Goal: Obtain resource: Download file/media

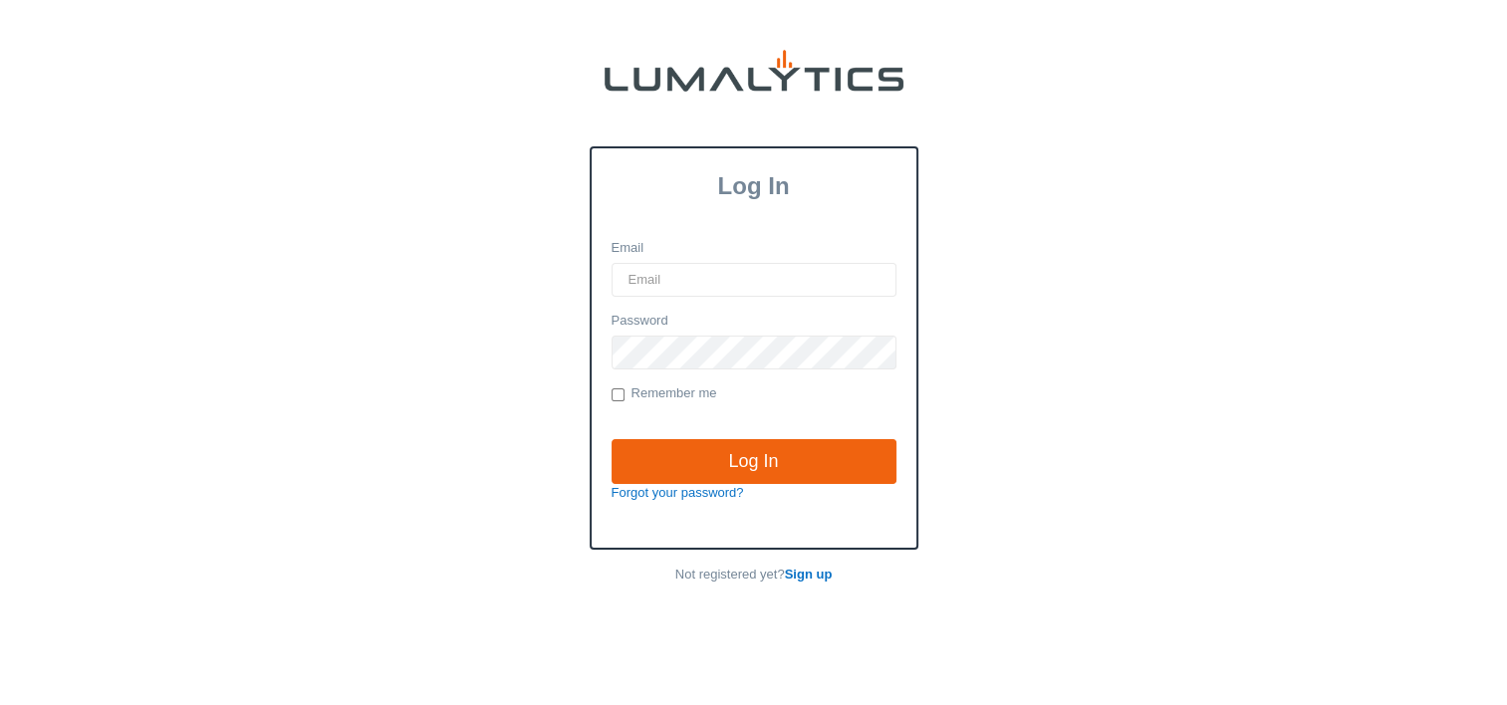
click at [676, 275] on input "Email" at bounding box center [754, 280] width 285 height 34
type input "twheeler@valleytruckparts.com"
click at [612, 439] on input "Log In" at bounding box center [754, 462] width 285 height 46
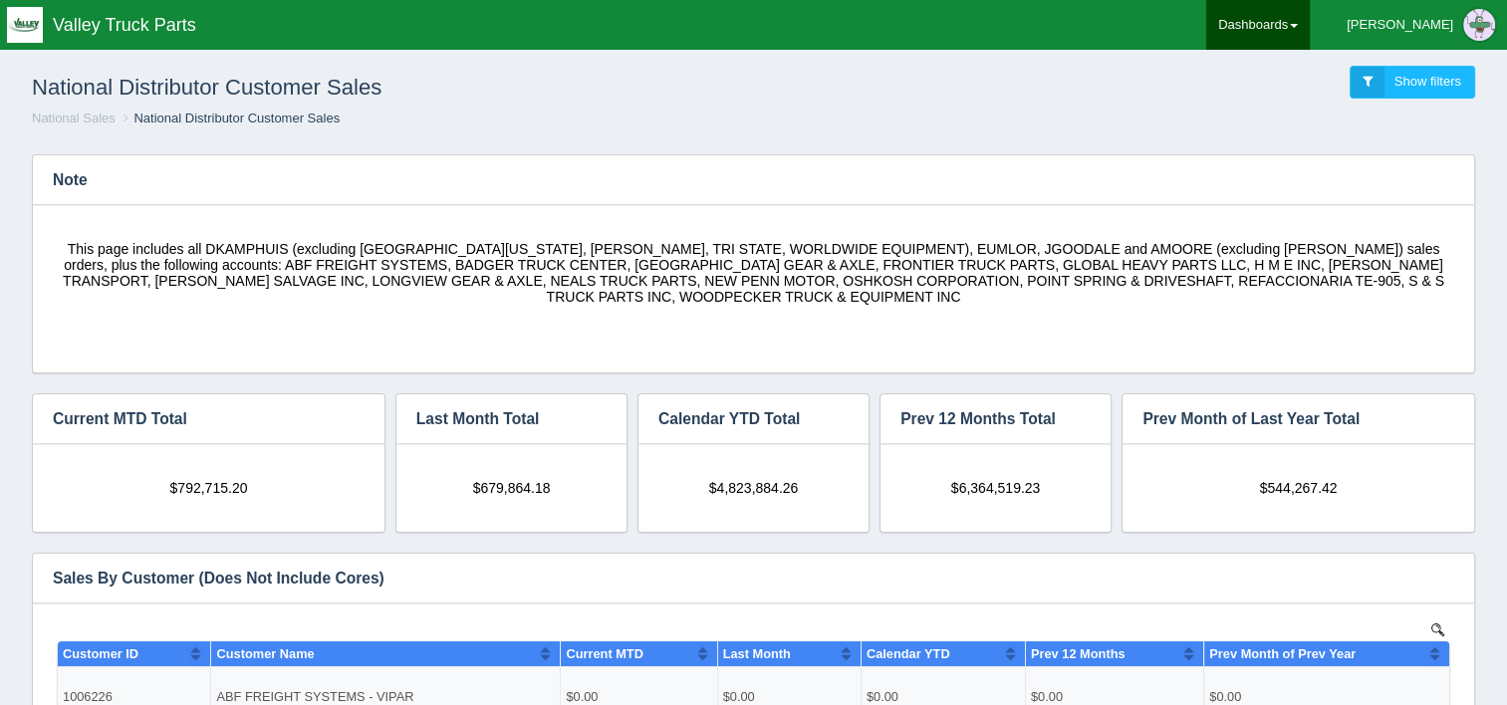
click at [1310, 30] on link "Dashboards" at bounding box center [1258, 25] width 104 height 50
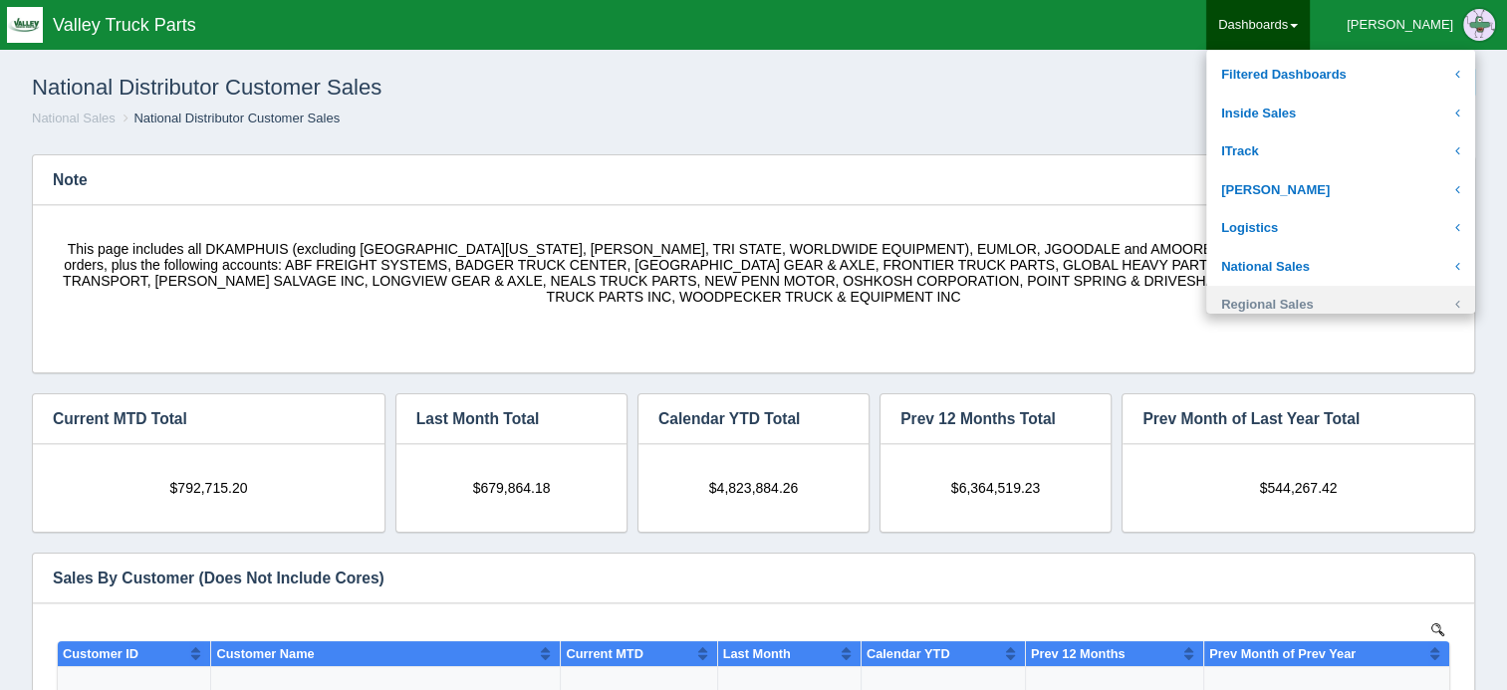
scroll to position [299, 0]
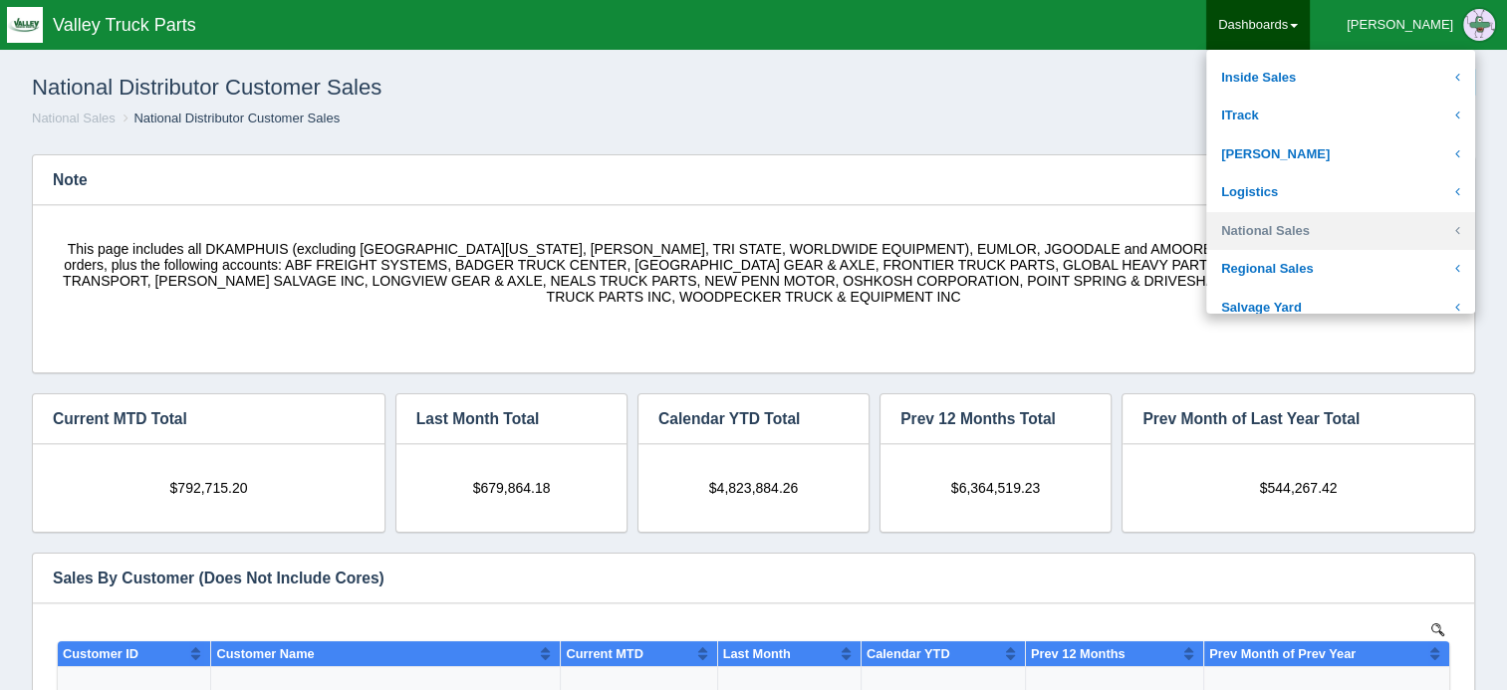
click at [1359, 230] on link "National Sales" at bounding box center [1340, 231] width 269 height 39
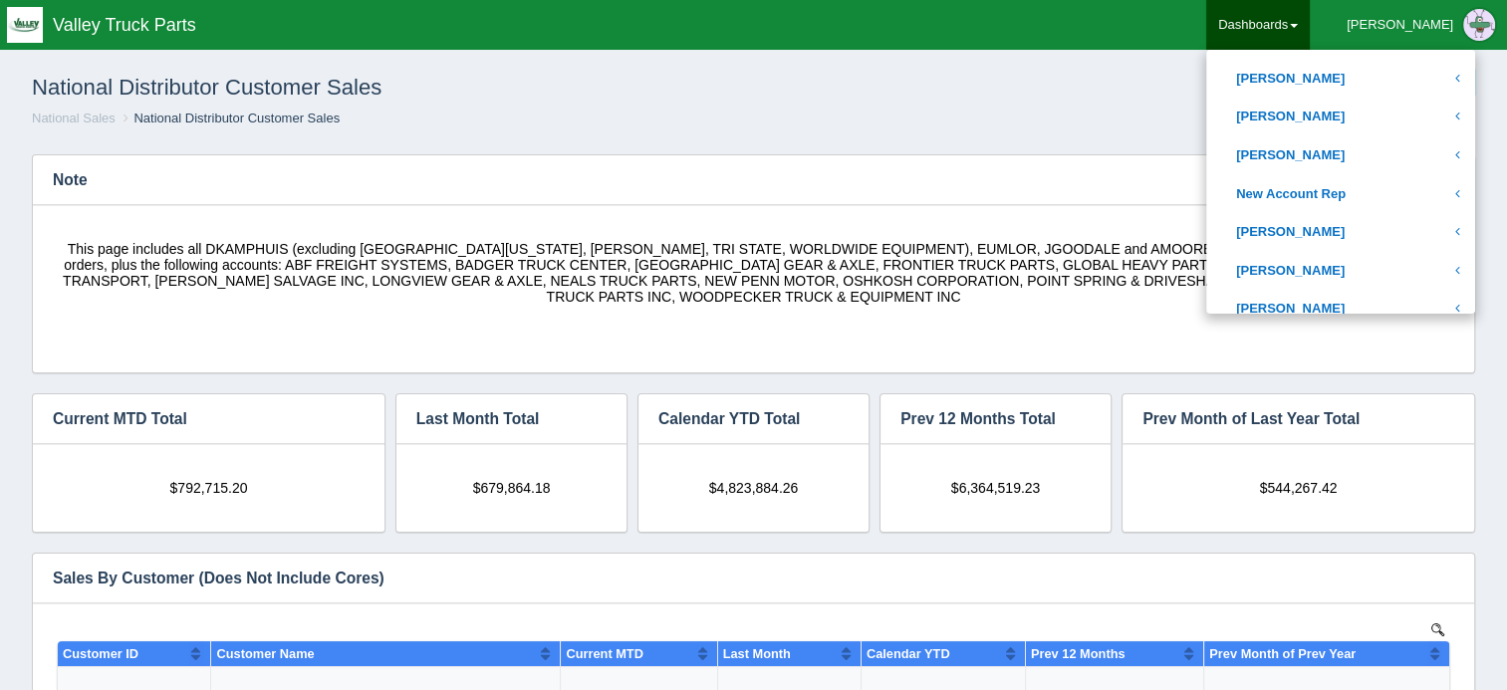
scroll to position [896, 0]
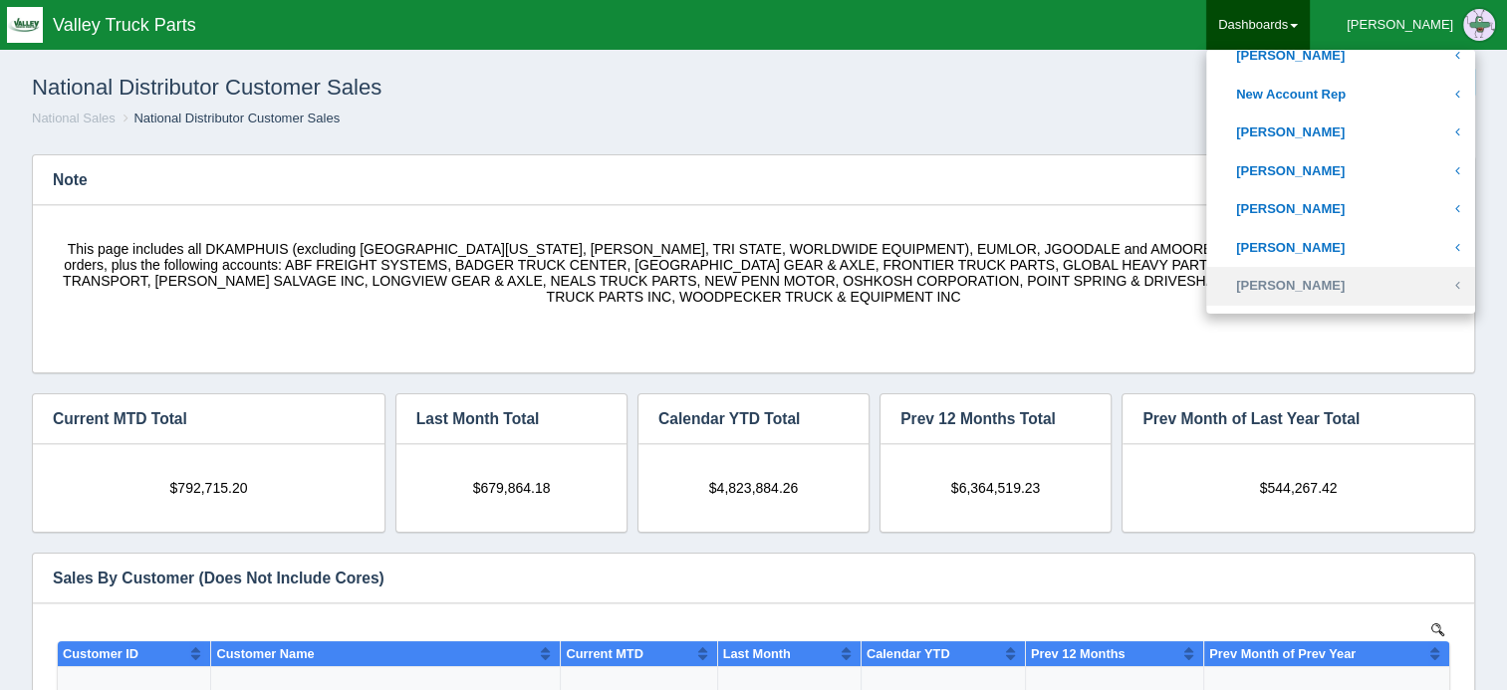
click at [1352, 281] on link "[PERSON_NAME]" at bounding box center [1340, 286] width 269 height 39
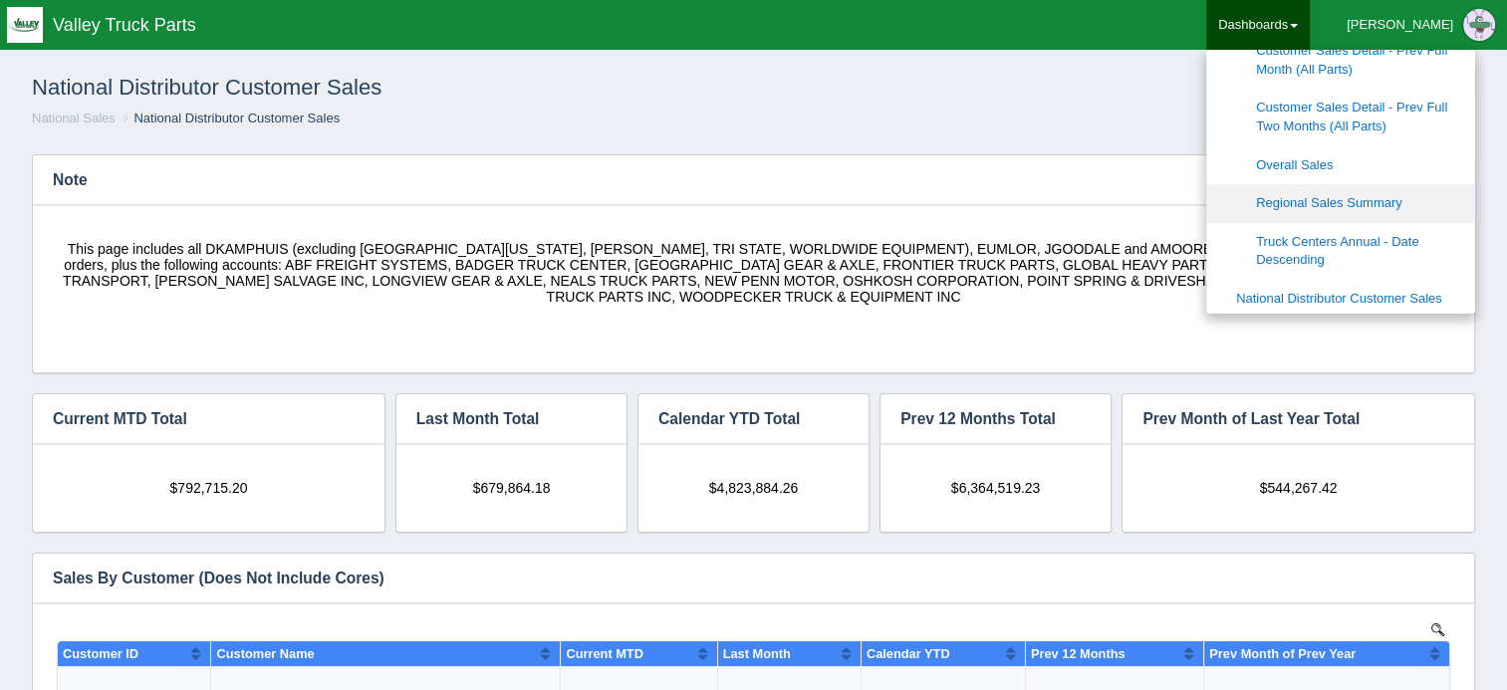
scroll to position [1394, 0]
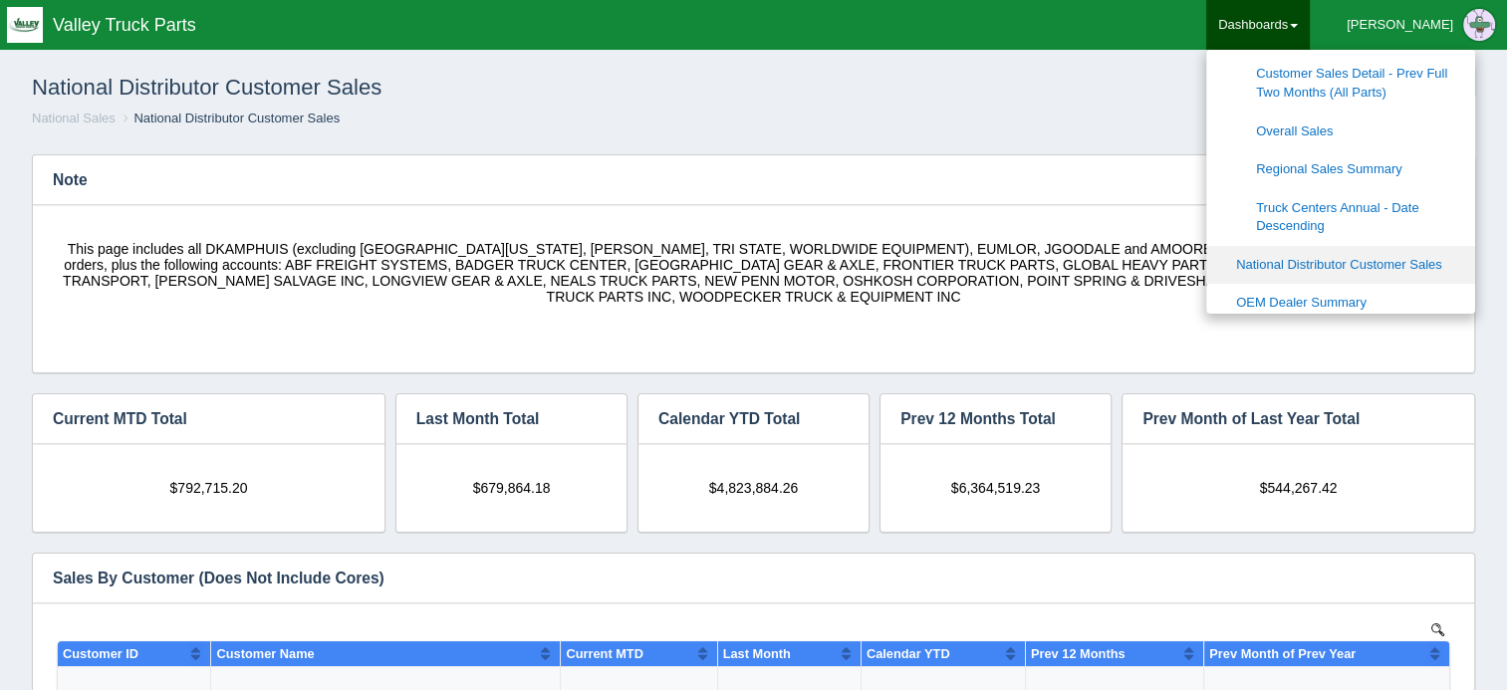
click at [1365, 266] on link "National Distributor Customer Sales" at bounding box center [1340, 265] width 269 height 39
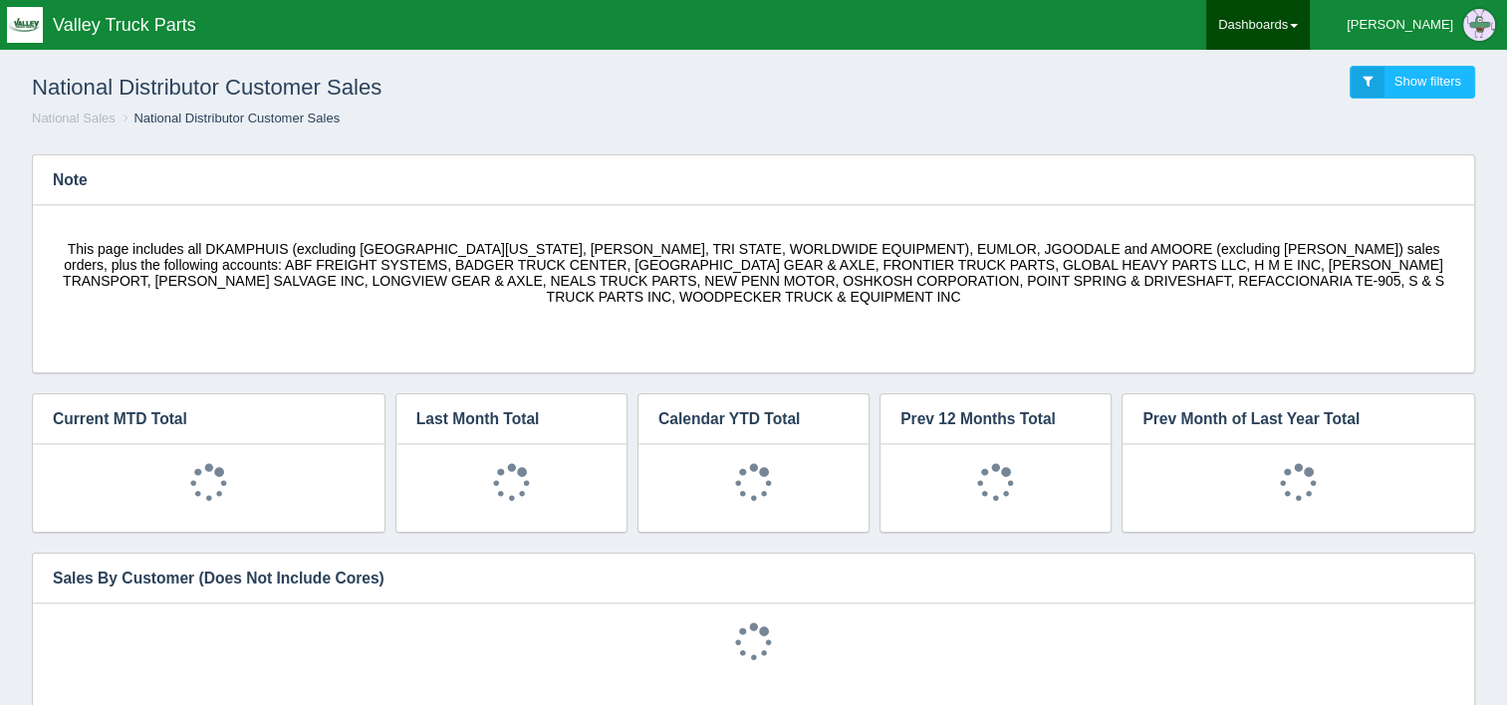
scroll to position [359, 1401]
click at [1310, 36] on link "Dashboards" at bounding box center [1258, 25] width 104 height 50
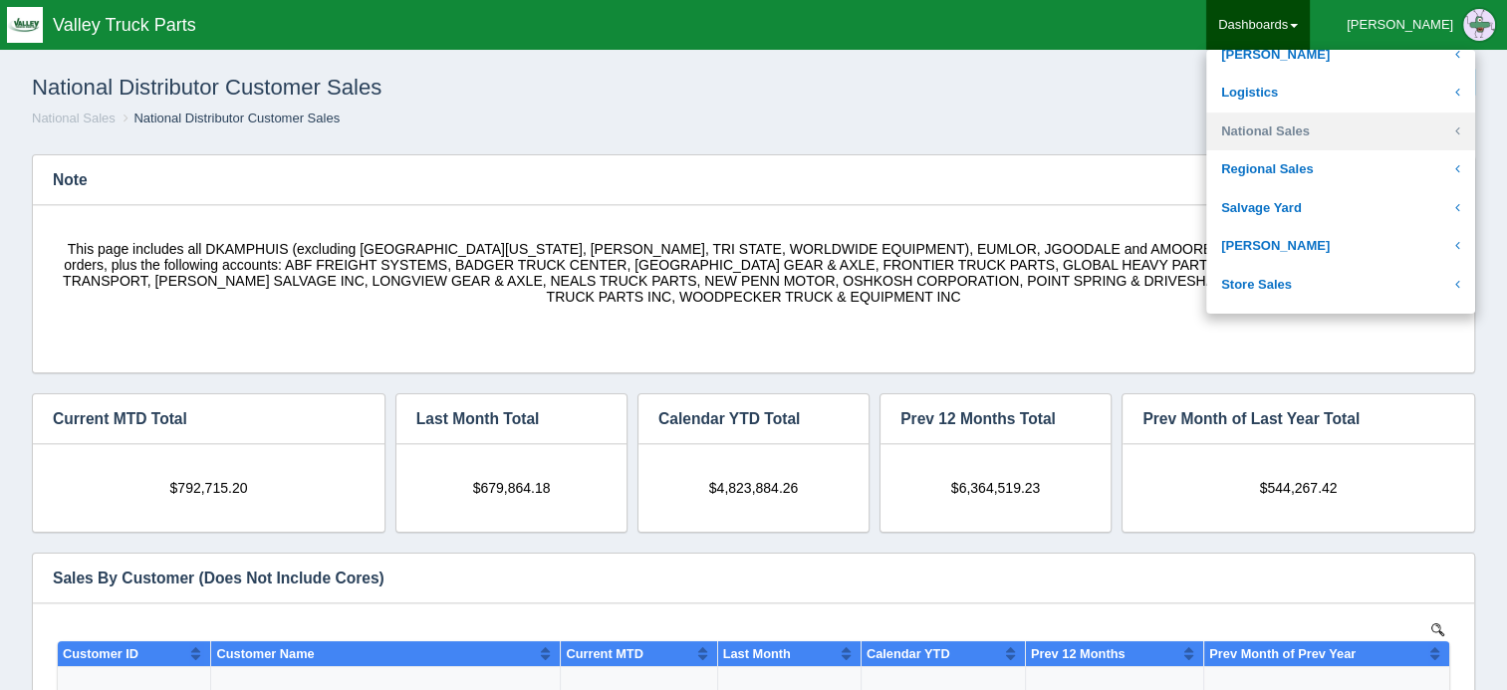
scroll to position [0, 0]
click at [1352, 144] on link "National Sales" at bounding box center [1340, 132] width 269 height 39
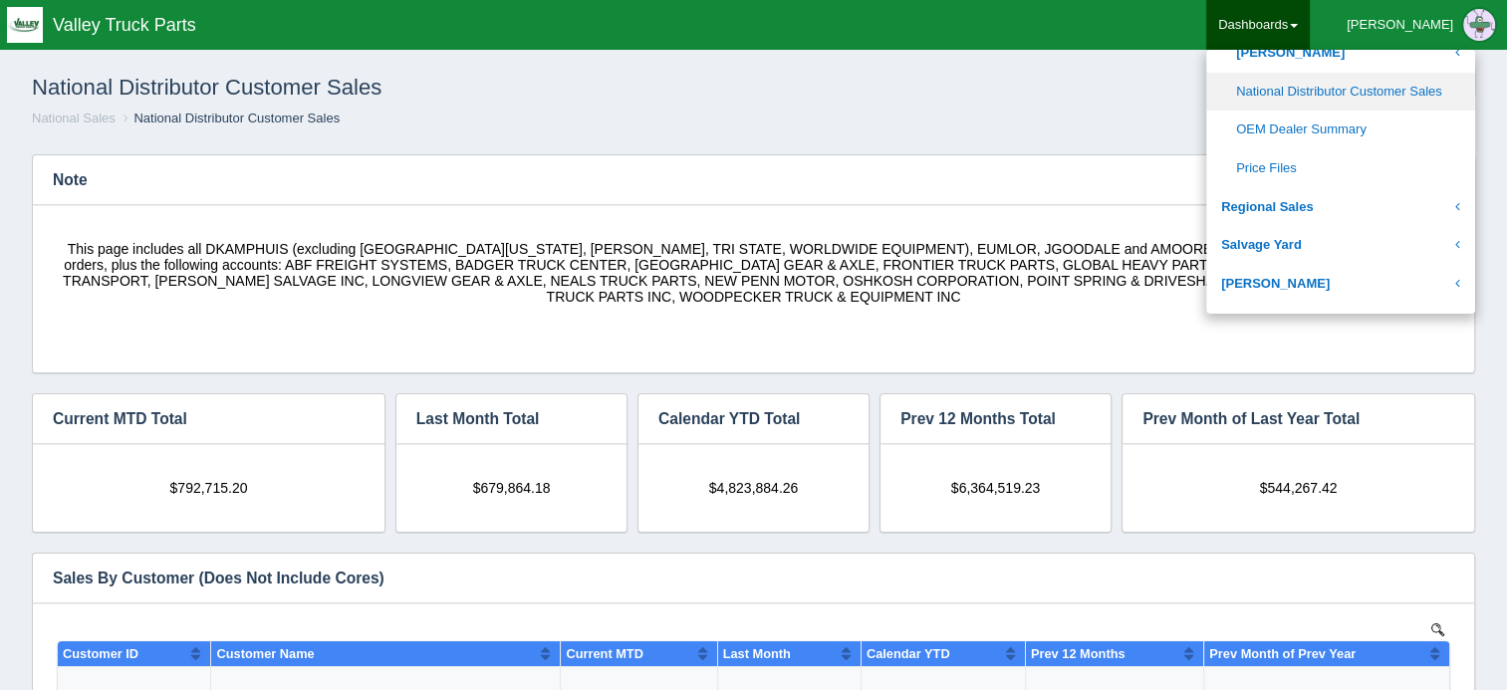
scroll to position [1096, 0]
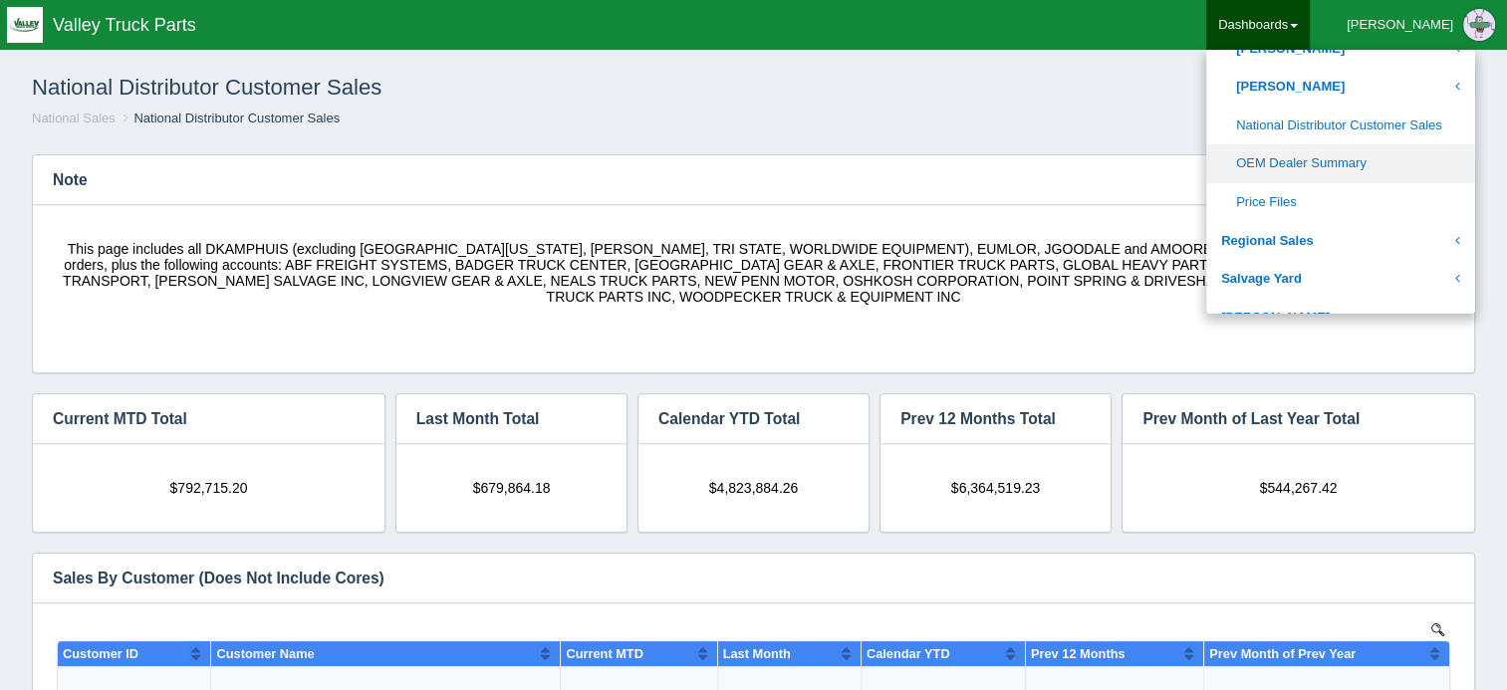
click at [1365, 162] on link "OEM Dealer Summary" at bounding box center [1340, 163] width 269 height 39
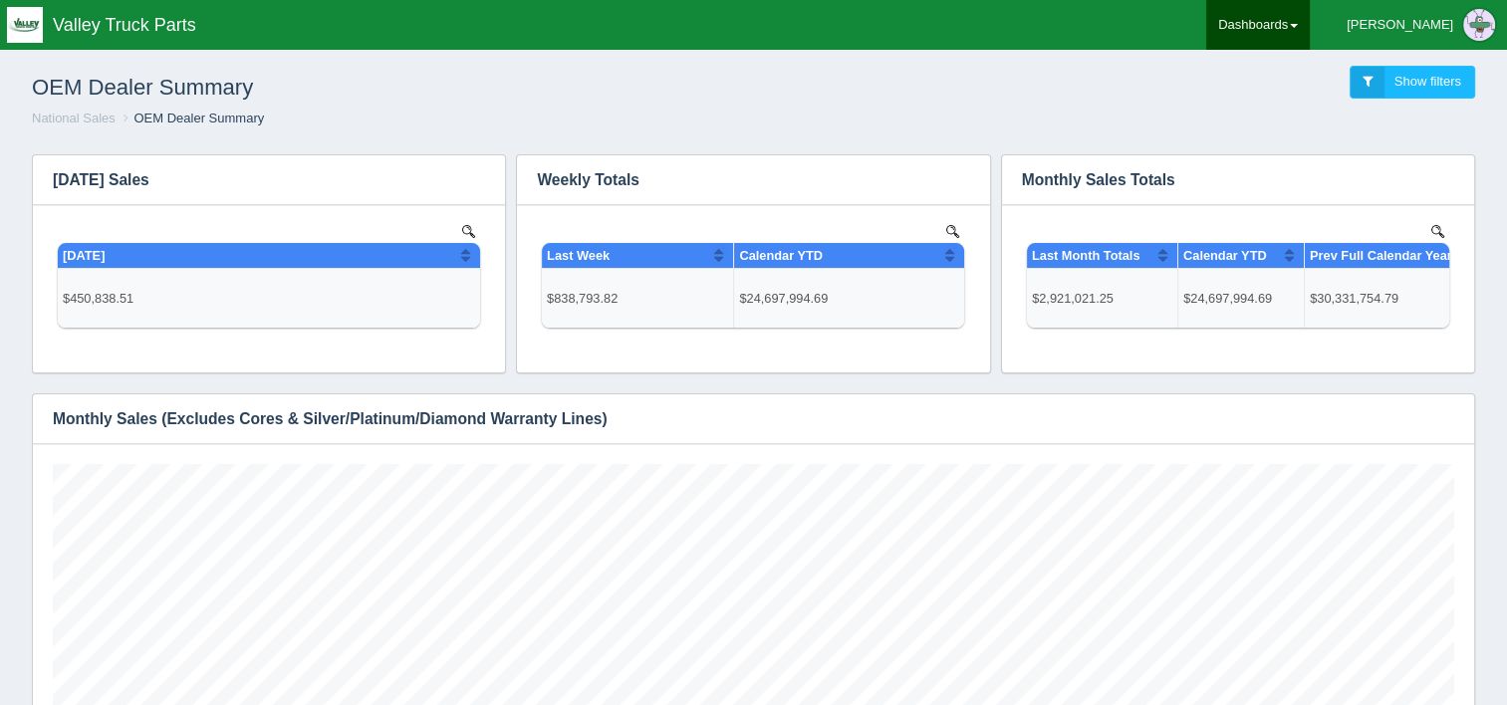
click at [1310, 14] on link "Dashboards" at bounding box center [1258, 25] width 104 height 50
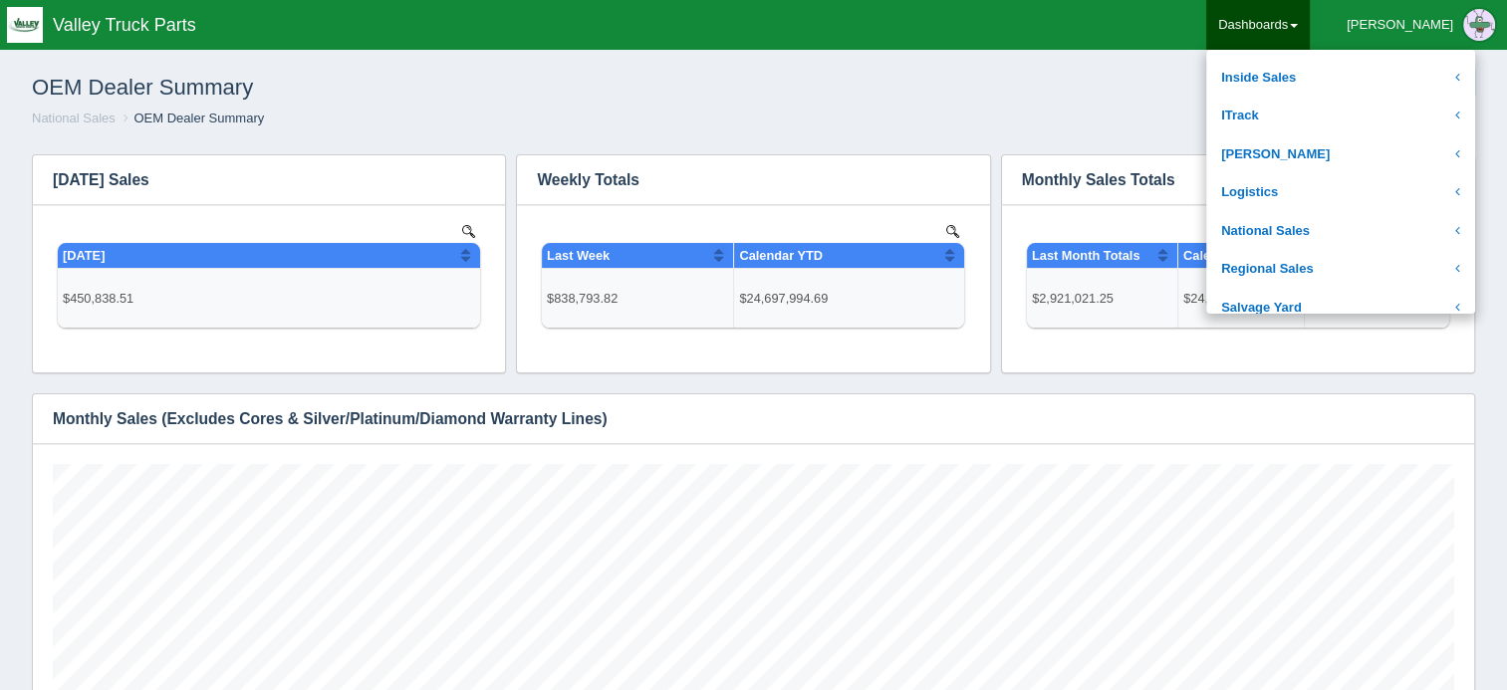
scroll to position [398, 0]
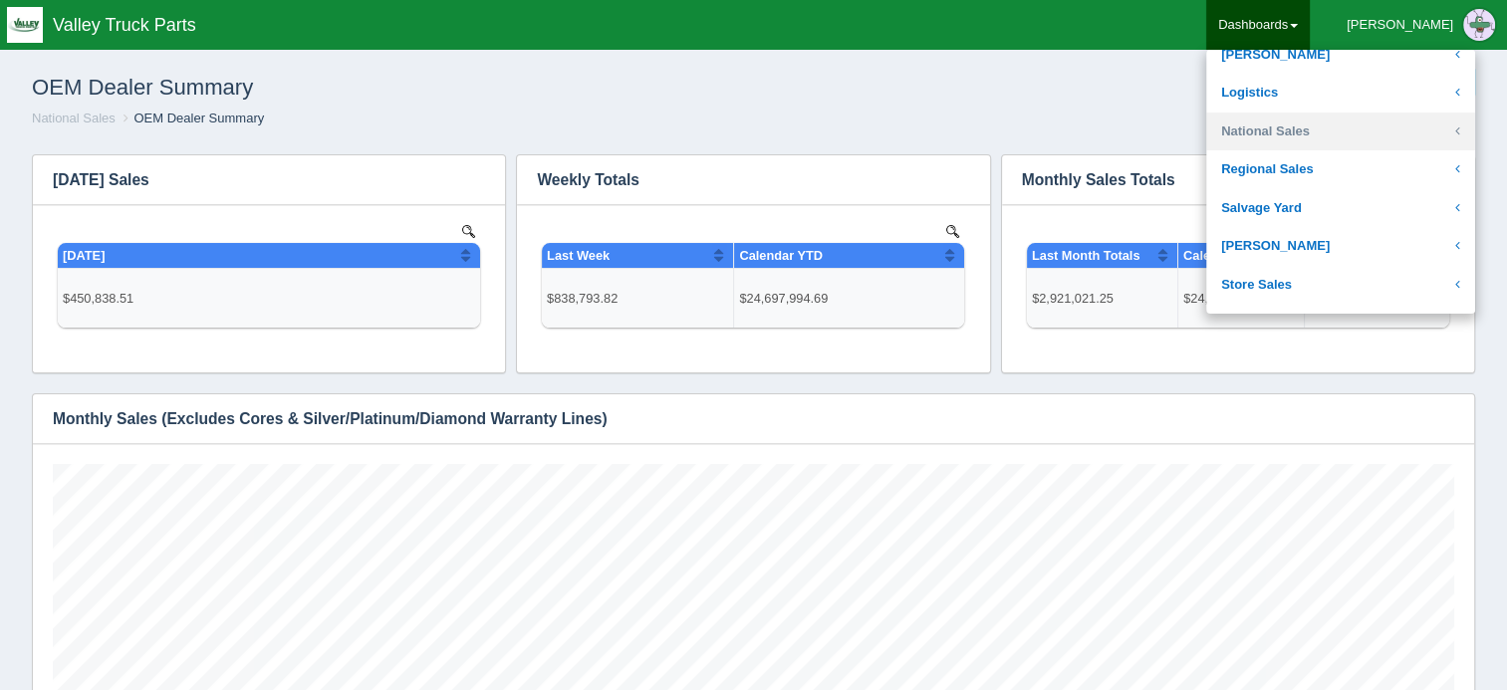
click at [1366, 144] on link "National Sales" at bounding box center [1340, 132] width 269 height 39
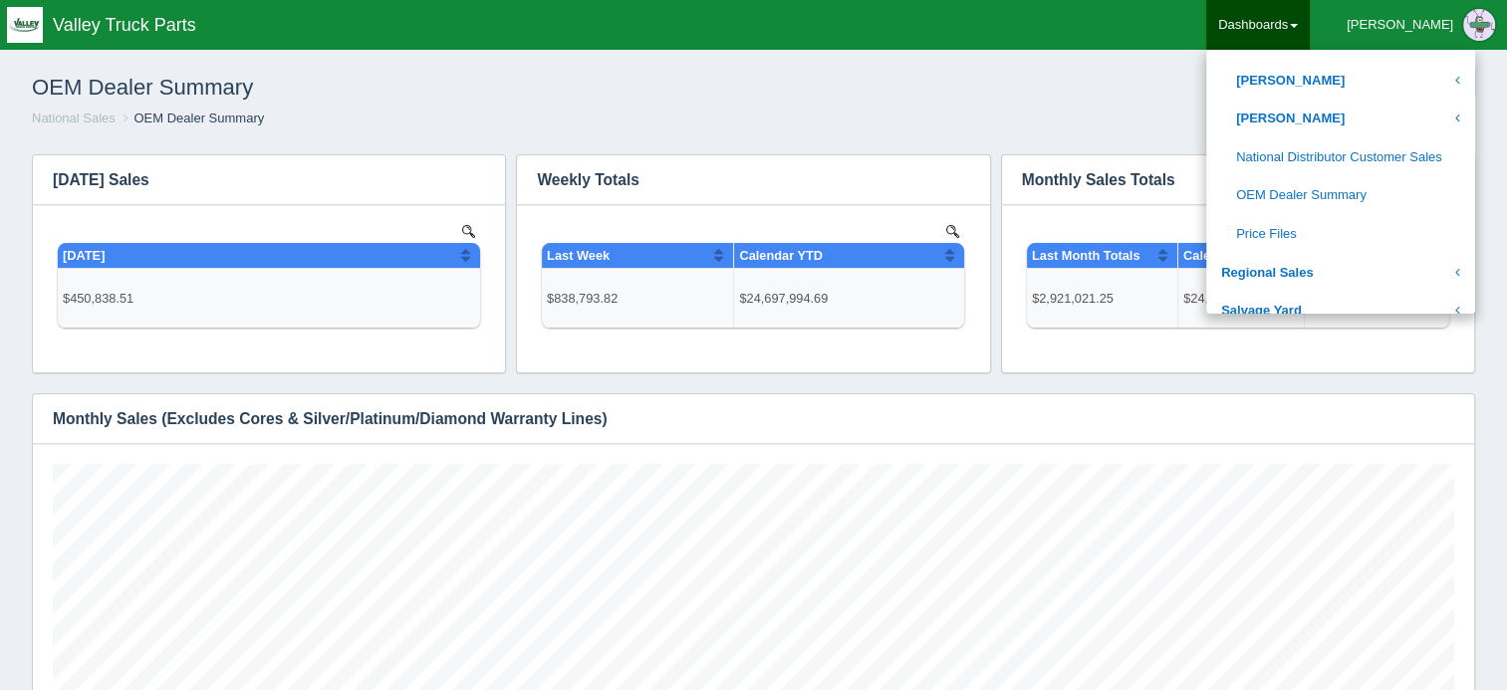
scroll to position [1096, 0]
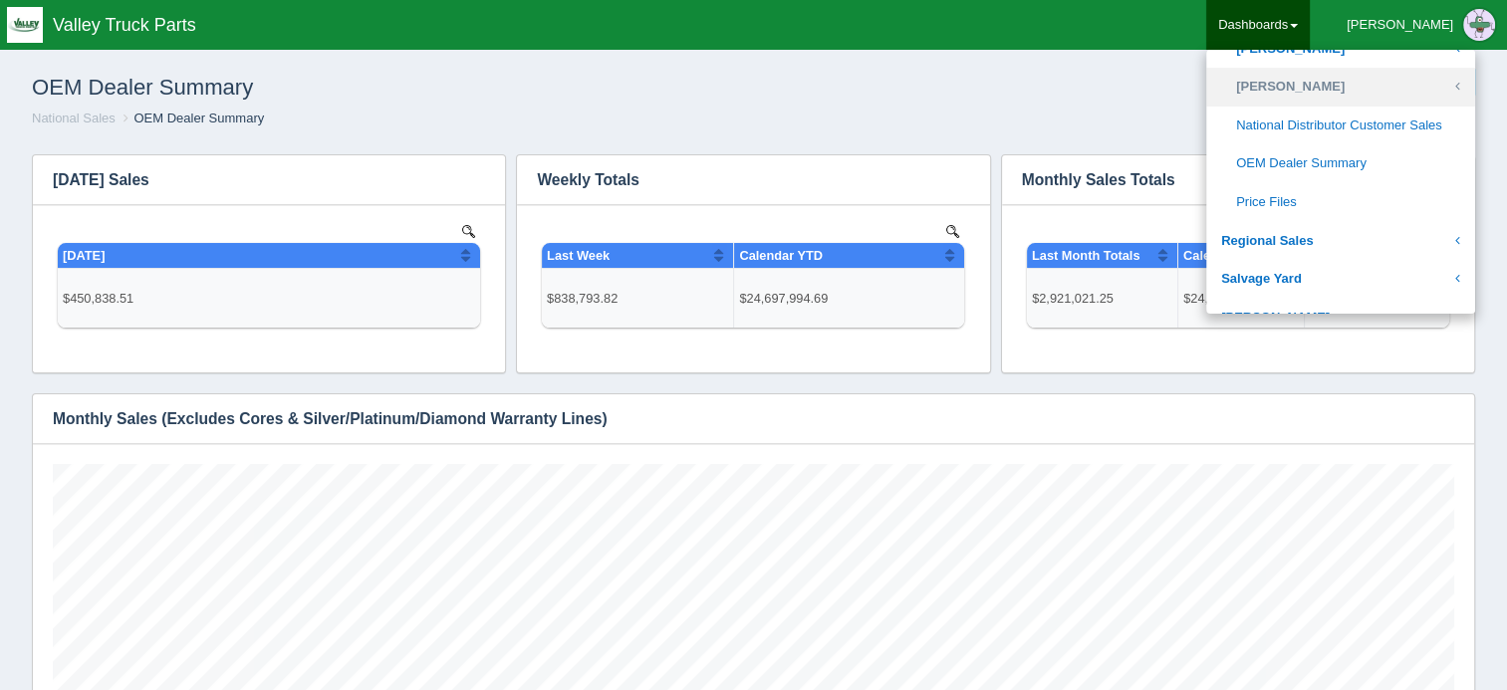
click at [1381, 91] on link "[PERSON_NAME]" at bounding box center [1340, 87] width 269 height 39
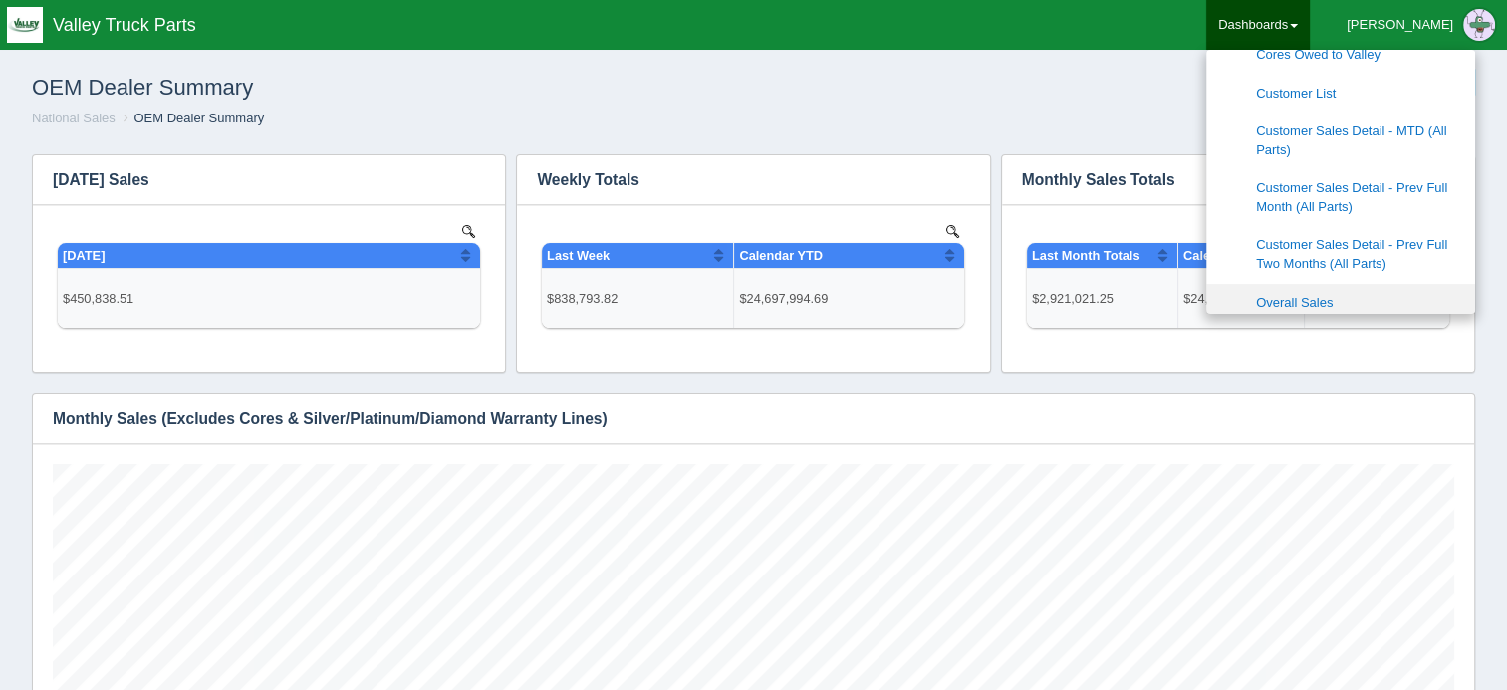
scroll to position [1195, 0]
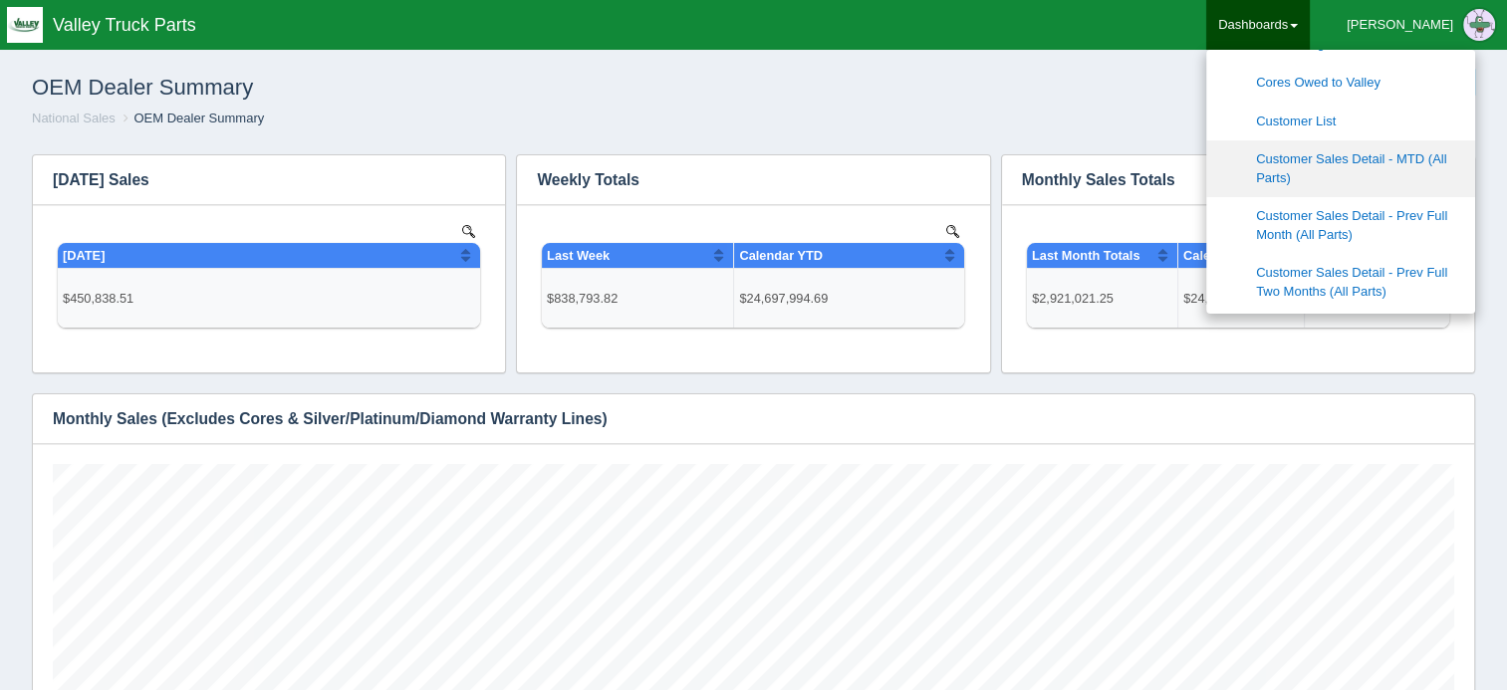
click at [1391, 159] on link "Customer Sales Detail - MTD (All Parts)" at bounding box center [1340, 168] width 269 height 57
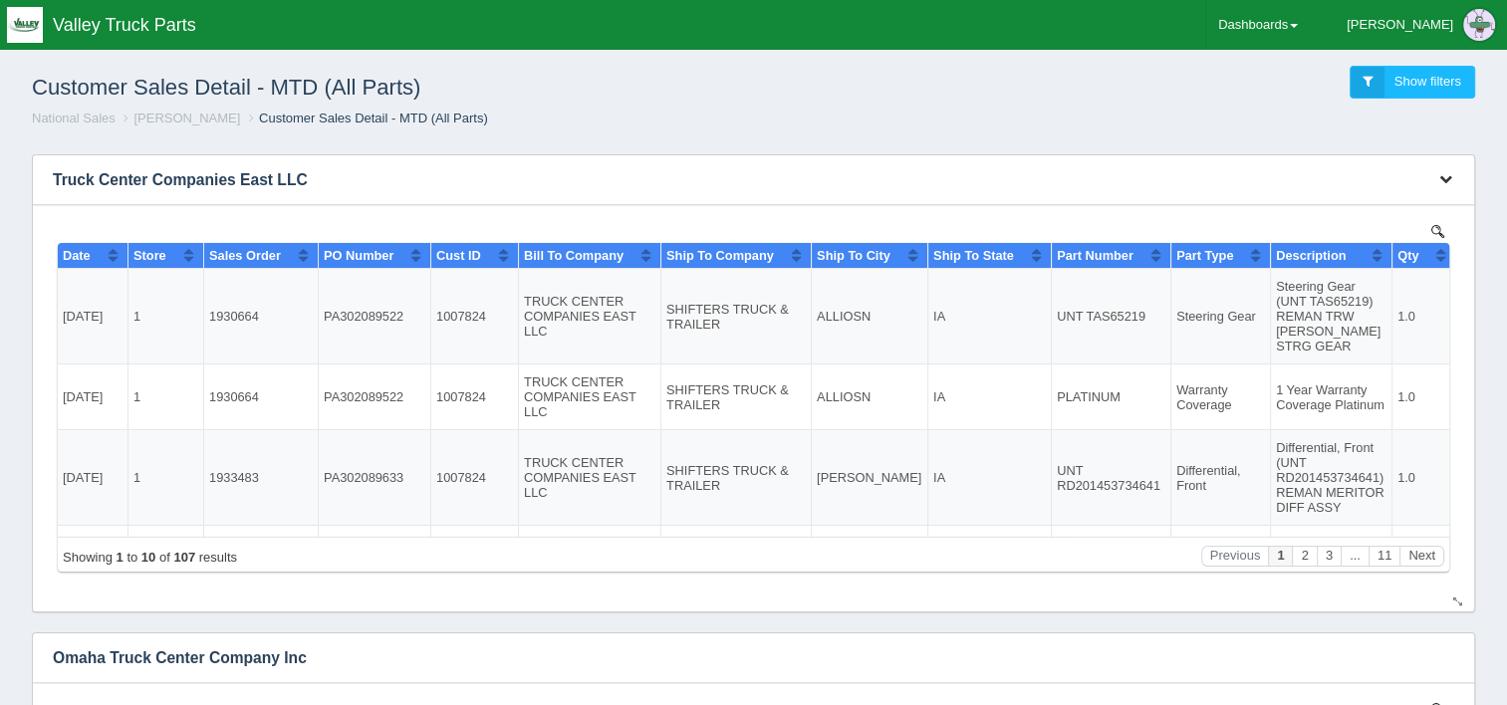
click at [1442, 176] on icon "button" at bounding box center [1445, 178] width 13 height 13
click at [1348, 207] on link "Download CSV" at bounding box center [1379, 209] width 159 height 29
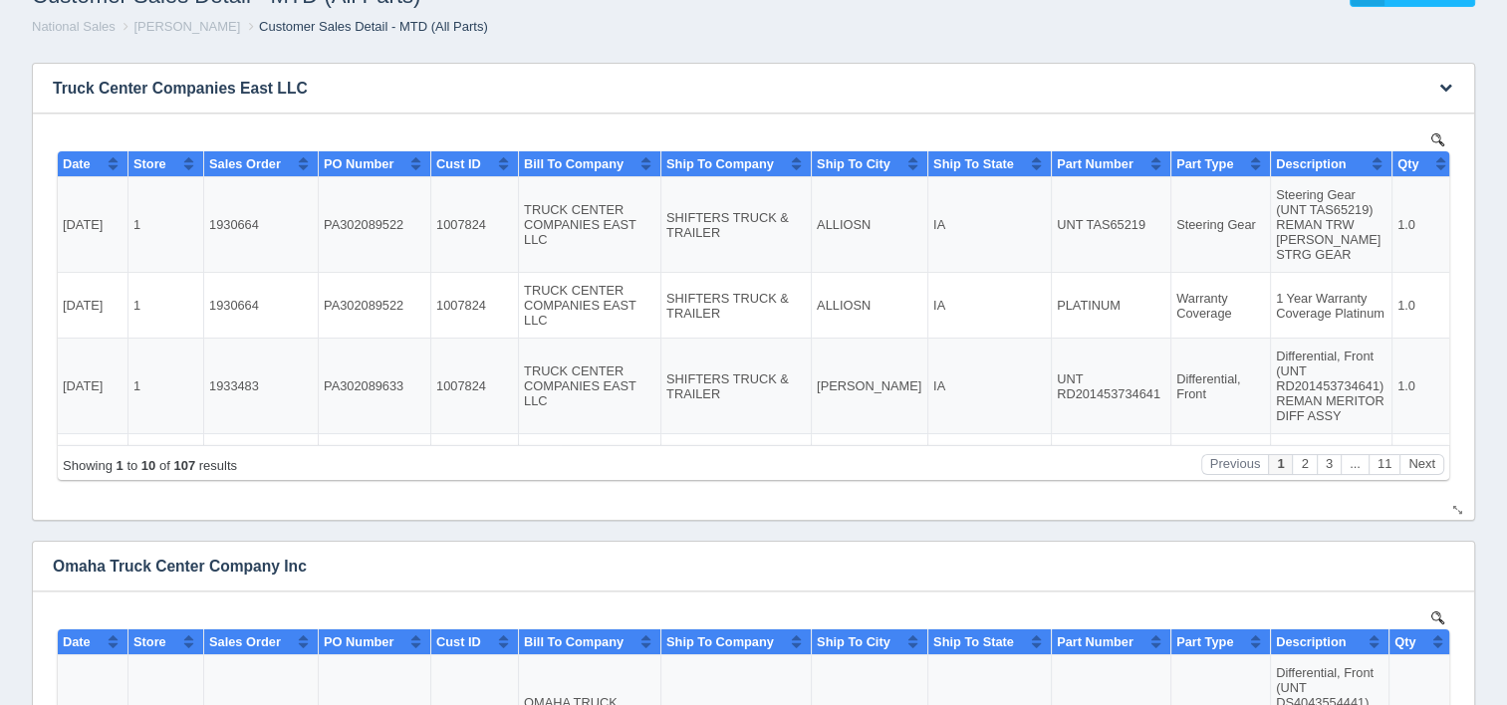
scroll to position [299, 0]
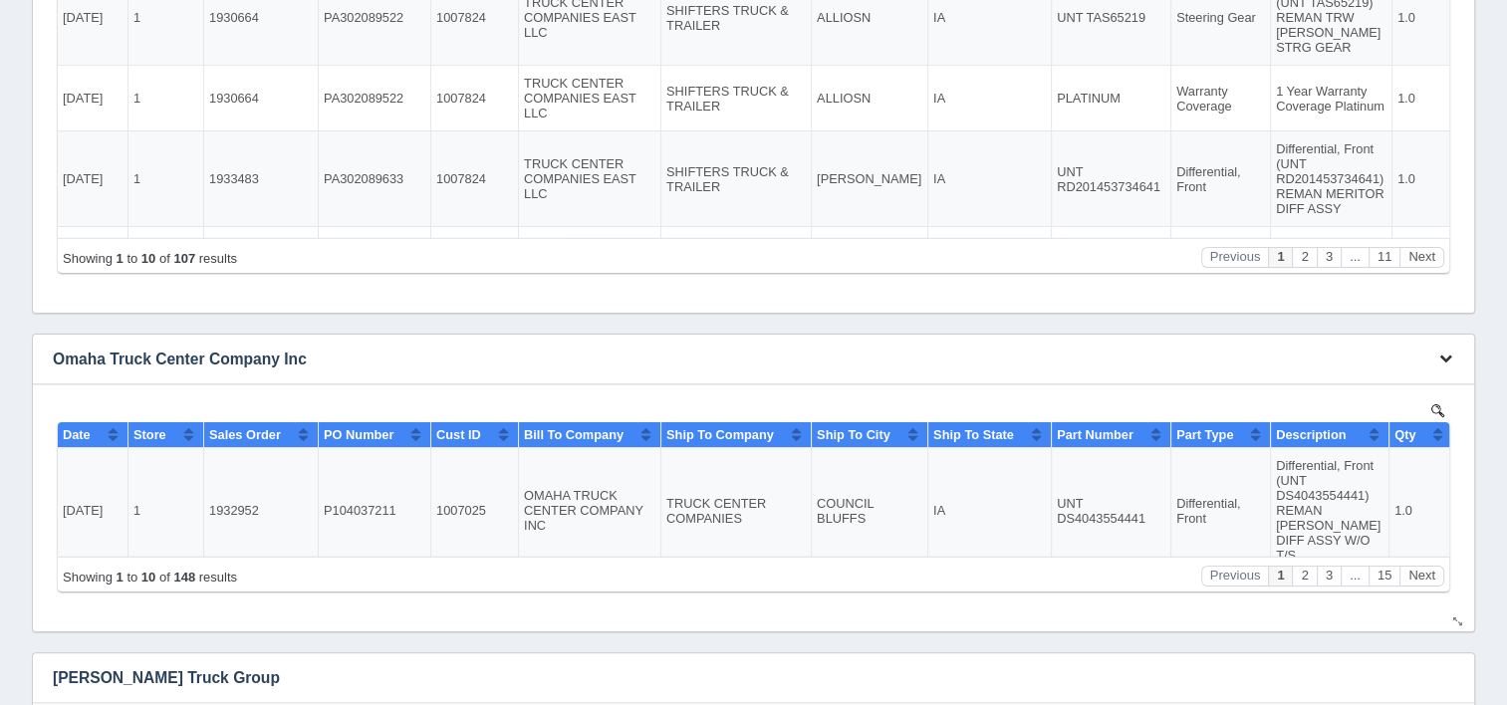
click at [1448, 361] on icon "button" at bounding box center [1445, 358] width 13 height 13
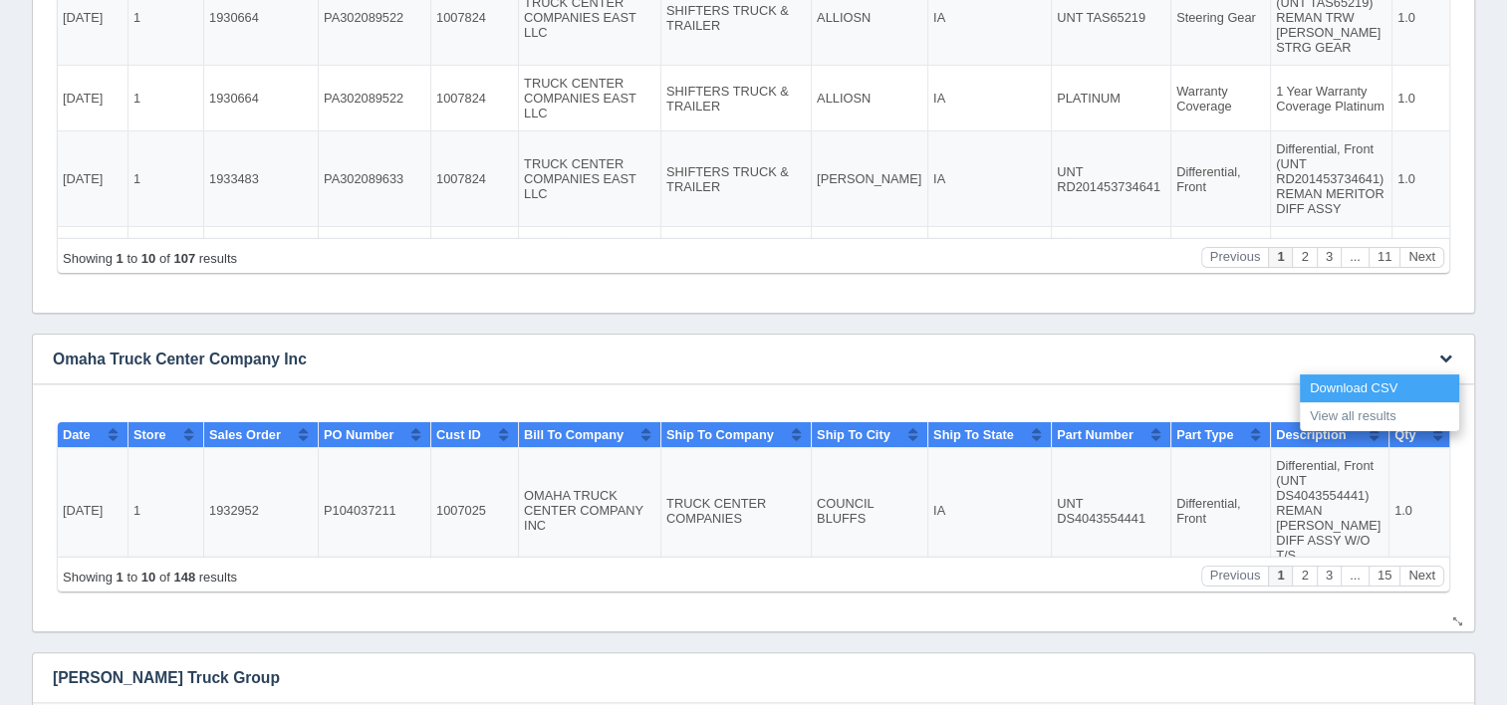
click at [1375, 384] on link "Download CSV" at bounding box center [1379, 389] width 159 height 29
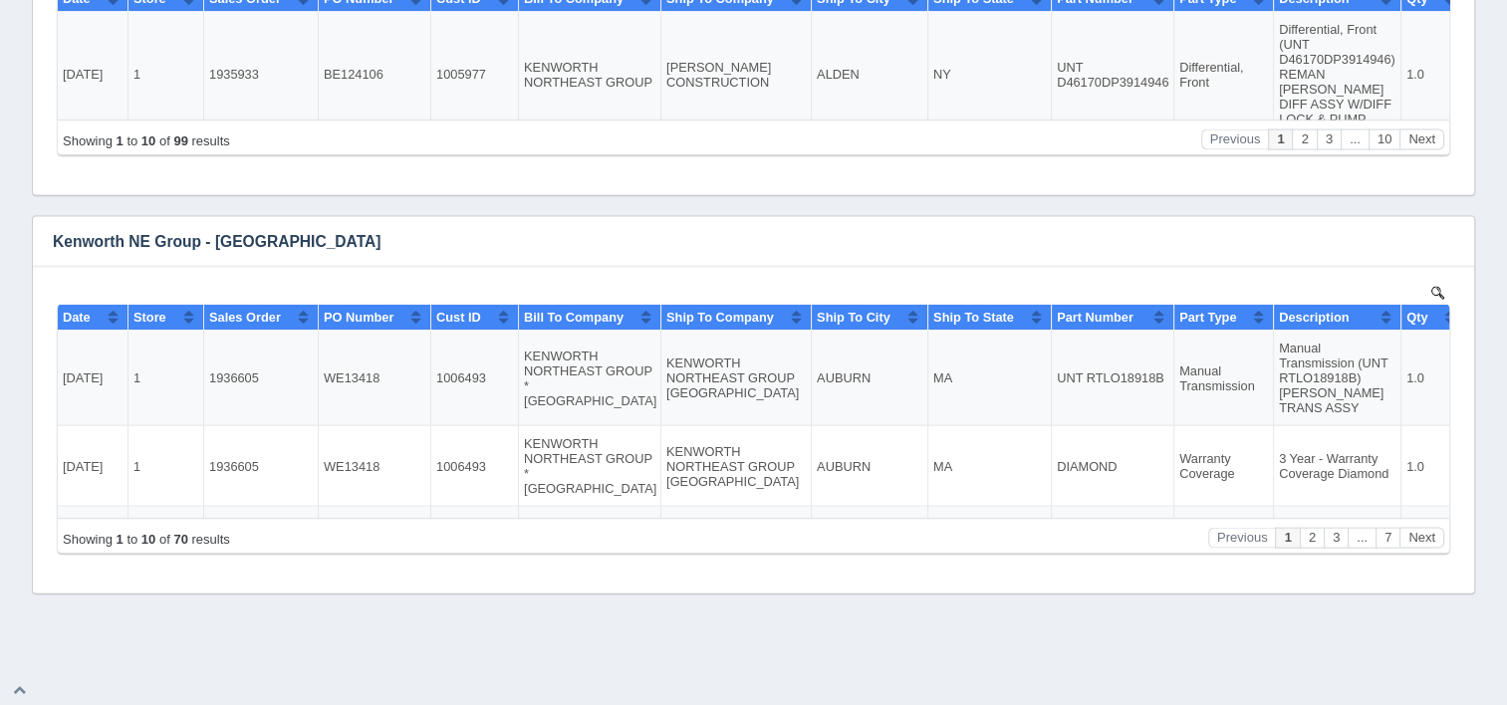
scroll to position [4083, 0]
